Goal: Transaction & Acquisition: Purchase product/service

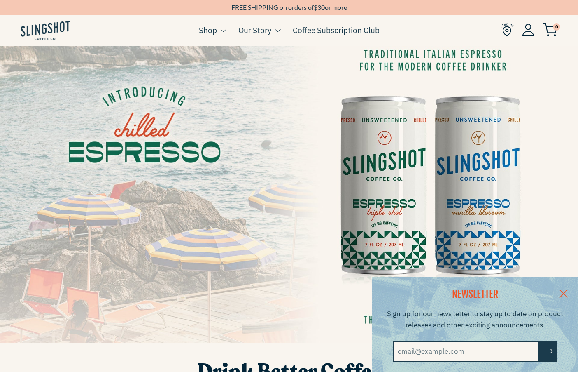
scroll to position [30, 0]
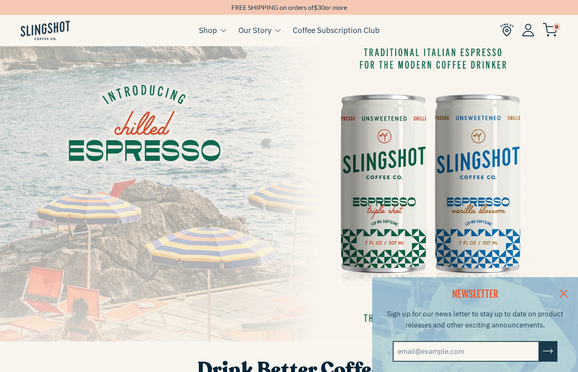
click at [564, 294] on link at bounding box center [564, 293] width 29 height 32
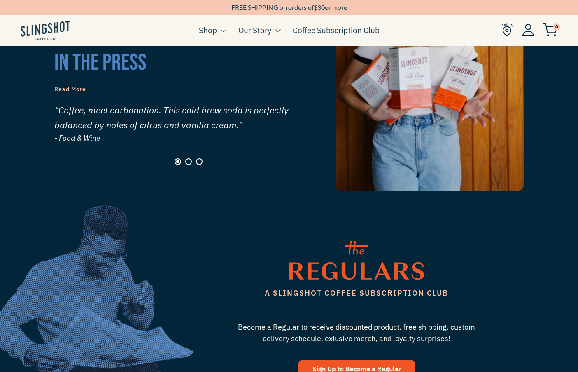
scroll to position [794, 0]
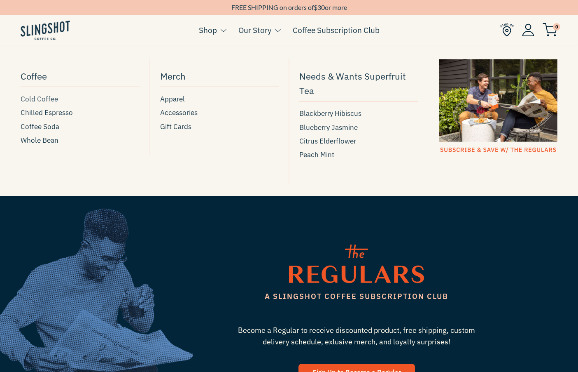
click at [43, 100] on span "Cold Coffee" at bounding box center [39, 99] width 37 height 11
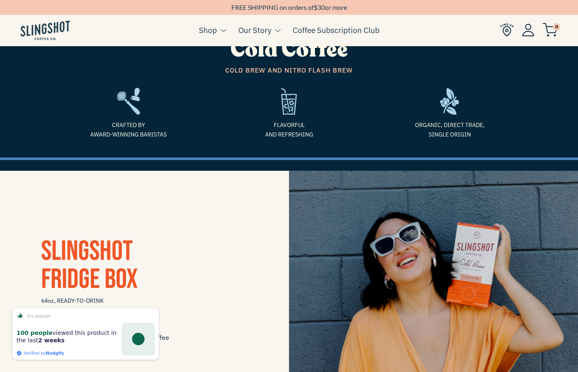
scroll to position [7, 0]
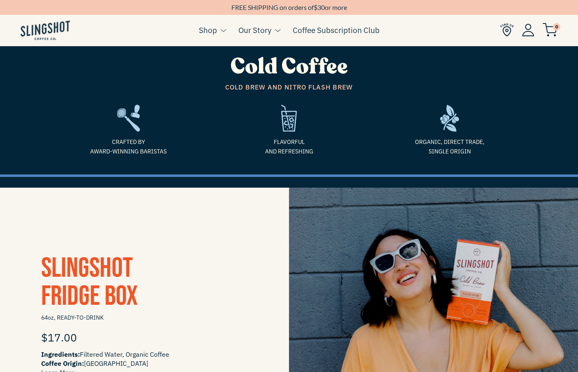
click at [175, 257] on h3 "Slingshot Fridge Box" at bounding box center [144, 282] width 207 height 56
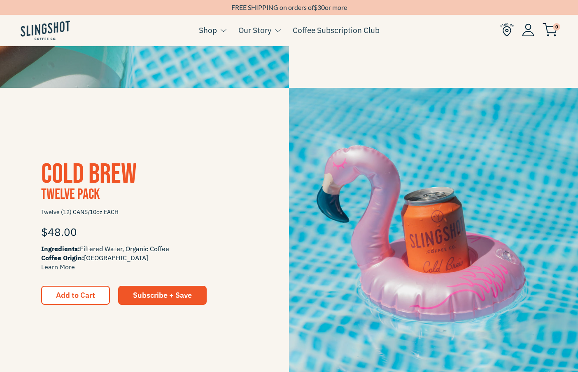
scroll to position [704, 0]
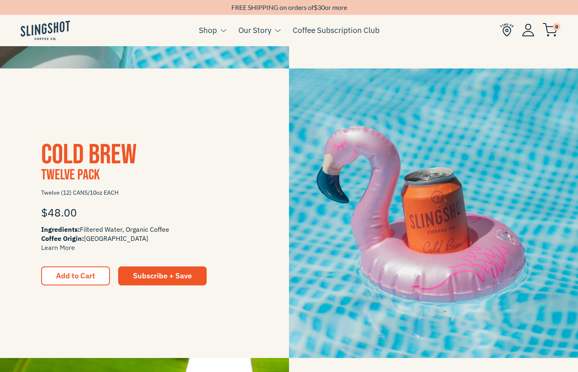
click at [414, 246] on img at bounding box center [433, 212] width 289 height 289
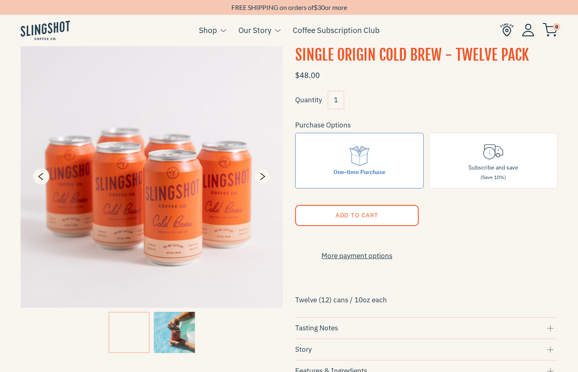
scroll to position [30, 0]
